Goal: Transaction & Acquisition: Subscribe to service/newsletter

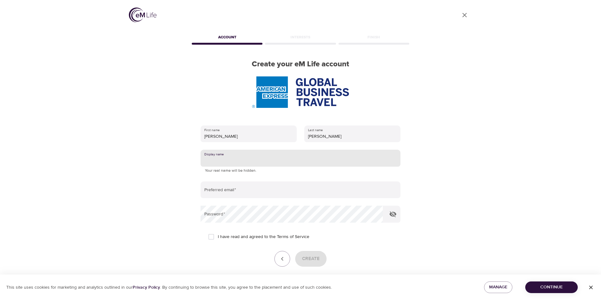
click at [220, 150] on input "text" at bounding box center [301, 158] width 200 height 17
drag, startPoint x: 225, startPoint y: 123, endPoint x: 204, endPoint y: 124, distance: 20.5
click at [204, 150] on input "text" at bounding box center [301, 158] width 200 height 17
click at [454, 246] on div "User Profile Account Interests Finish Create your eM Life account First name [P…" at bounding box center [300, 150] width 358 height 300
click at [236, 150] on input "text" at bounding box center [301, 158] width 200 height 17
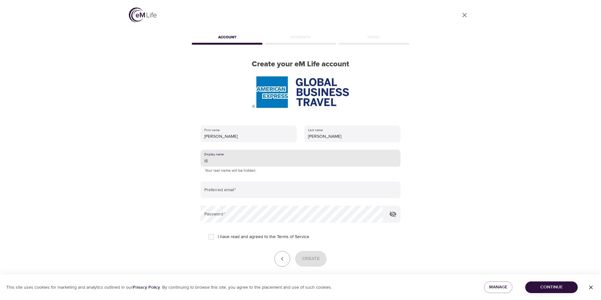
type input "i"
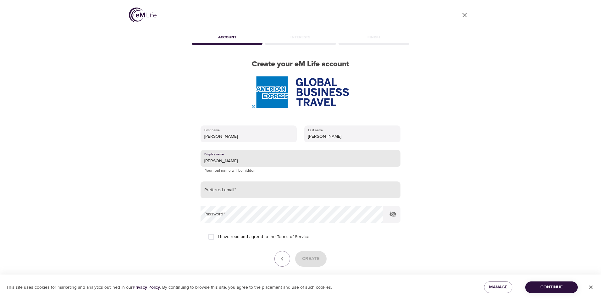
type input "[PERSON_NAME]"
click at [244, 181] on input "email" at bounding box center [301, 189] width 200 height 17
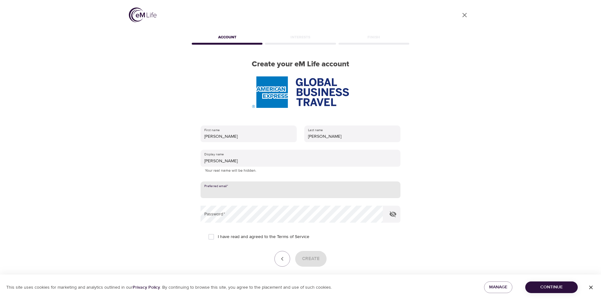
type input "[EMAIL_ADDRESS][PERSON_NAME][DOMAIN_NAME]"
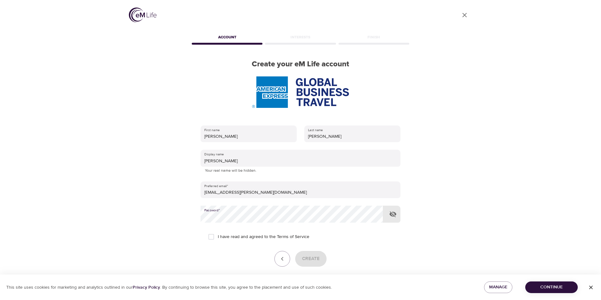
click at [212, 230] on input "I have read and agreed to the Terms of Service" at bounding box center [211, 236] width 13 height 13
checkbox input "true"
click at [324, 251] on button "Create" at bounding box center [310, 259] width 31 height 16
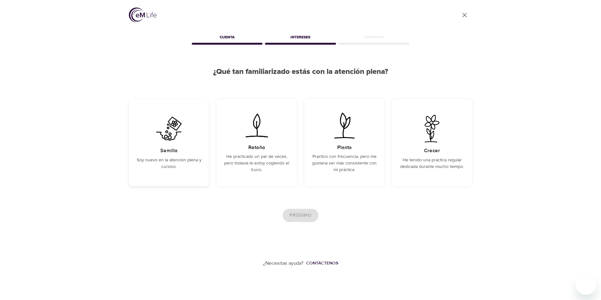
click at [179, 160] on p "Soy nuevo en la atención plena y curioso." at bounding box center [168, 163] width 65 height 13
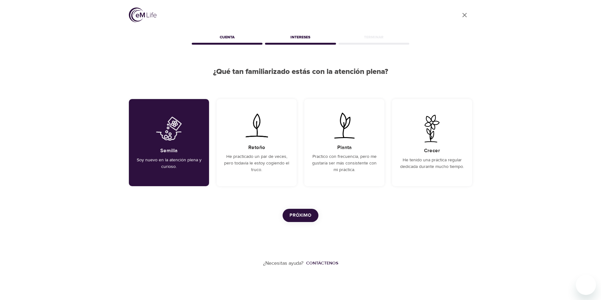
click at [304, 222] on button "Próximo" at bounding box center [301, 215] width 36 height 13
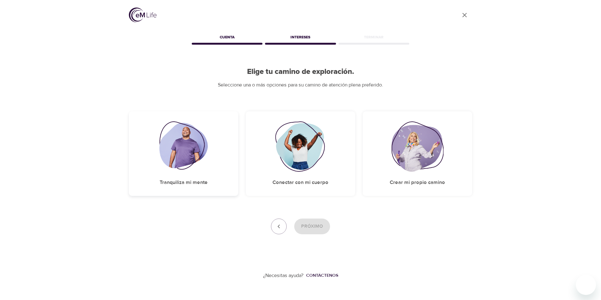
click at [207, 160] on img at bounding box center [183, 146] width 49 height 50
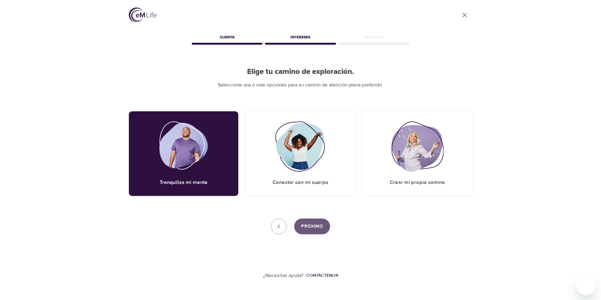
click at [320, 230] on span "Próximo" at bounding box center [312, 226] width 22 height 8
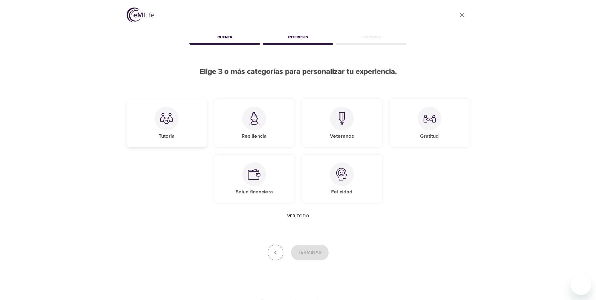
click at [182, 125] on div "Tutoría" at bounding box center [167, 123] width 80 height 48
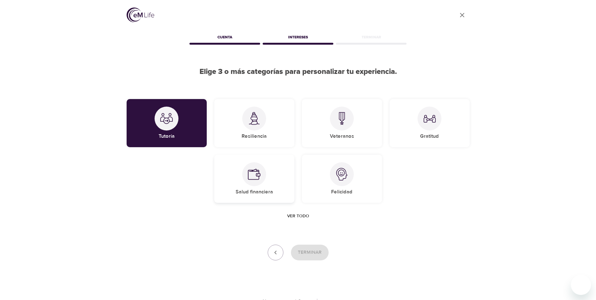
click at [281, 180] on div "Salud financiera" at bounding box center [254, 179] width 80 height 48
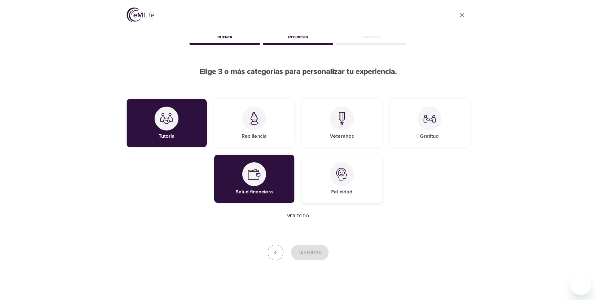
click at [350, 192] on h5 "Felicidad" at bounding box center [341, 192] width 21 height 7
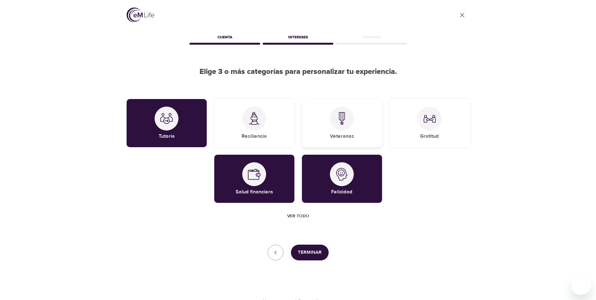
click at [347, 142] on div "Veteranos" at bounding box center [342, 123] width 80 height 48
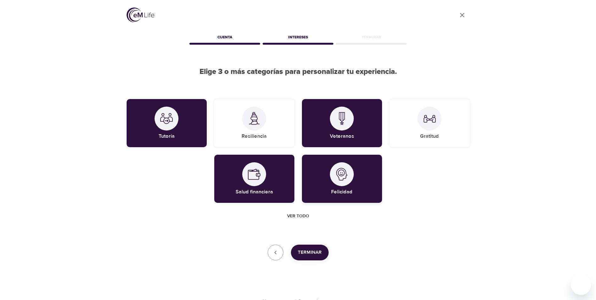
click at [344, 184] on div at bounding box center [342, 174] width 24 height 24
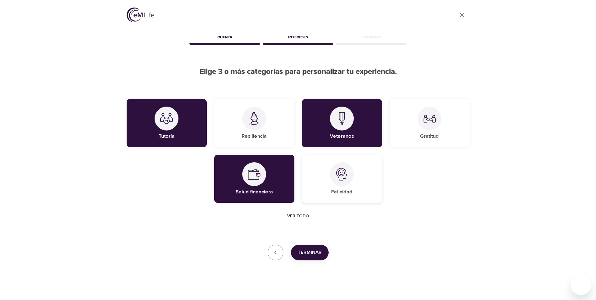
click at [341, 169] on img at bounding box center [342, 174] width 13 height 13
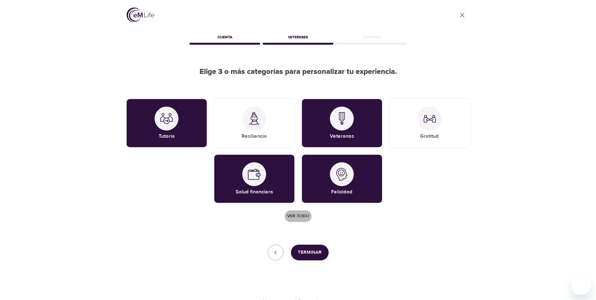
click at [303, 218] on span "Ver todo" at bounding box center [298, 216] width 22 height 8
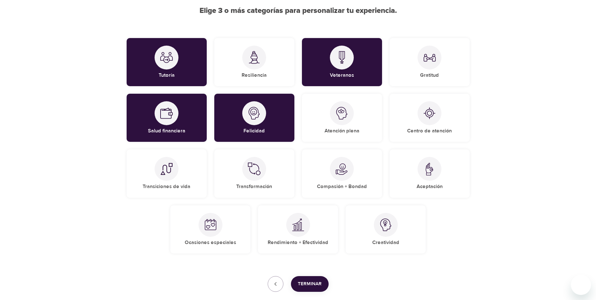
scroll to position [63, 0]
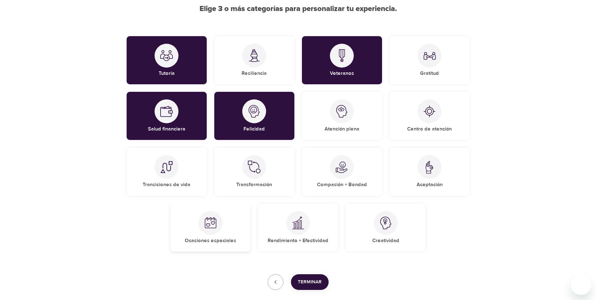
click at [230, 216] on div "Ocasiones especiales" at bounding box center [210, 227] width 80 height 48
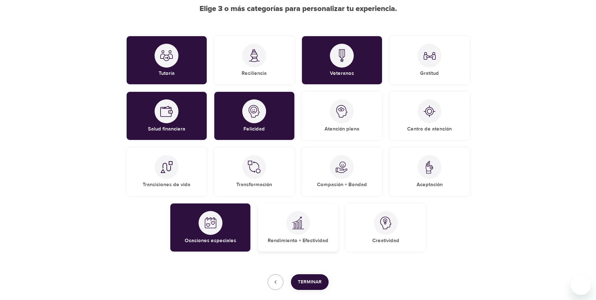
click at [333, 226] on div "Rendimiento + Efectividad" at bounding box center [298, 227] width 80 height 48
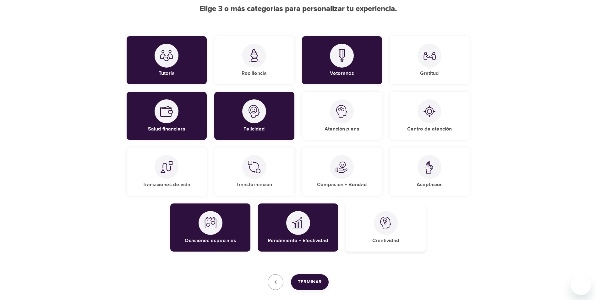
click at [405, 230] on div "Creatividad" at bounding box center [386, 227] width 80 height 48
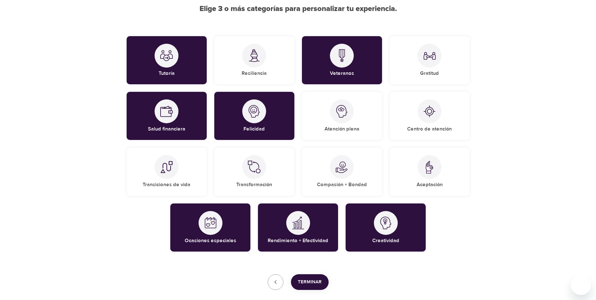
click at [314, 276] on button "Terminar" at bounding box center [310, 282] width 38 height 16
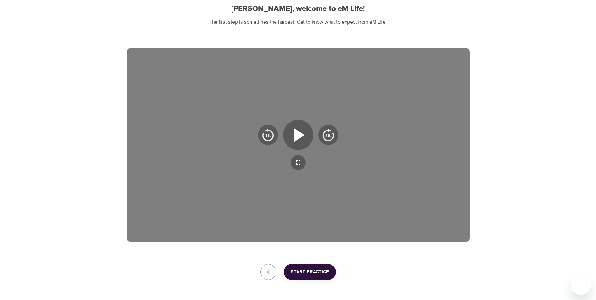
scroll to position [53, 0]
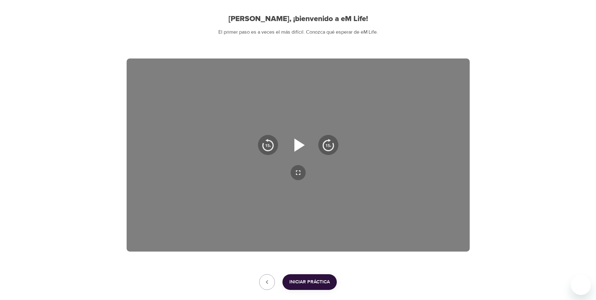
click at [293, 150] on icon "button" at bounding box center [298, 145] width 23 height 23
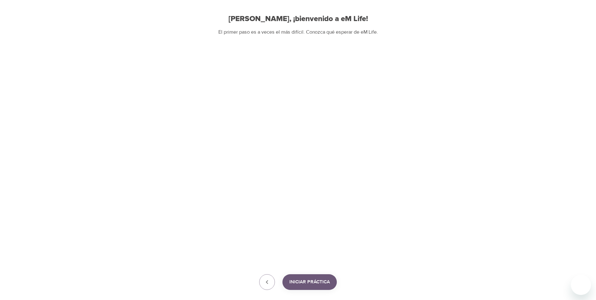
click at [299, 285] on span "Iniciar práctica" at bounding box center [310, 282] width 41 height 8
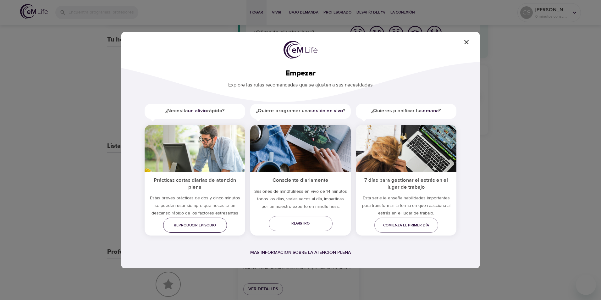
click at [222, 226] on link "Reproducir episodio" at bounding box center [195, 225] width 64 height 15
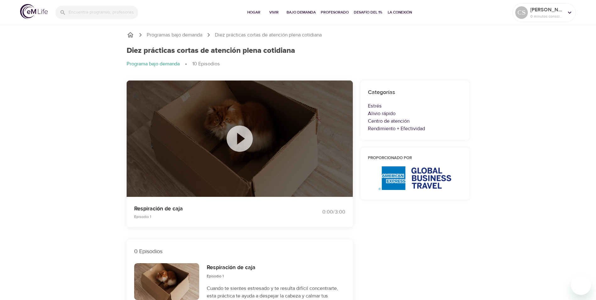
click at [239, 146] on icon at bounding box center [240, 138] width 26 height 26
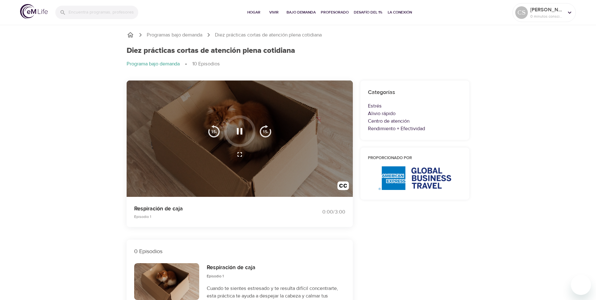
click at [239, 129] on icon "button" at bounding box center [239, 131] width 11 height 11
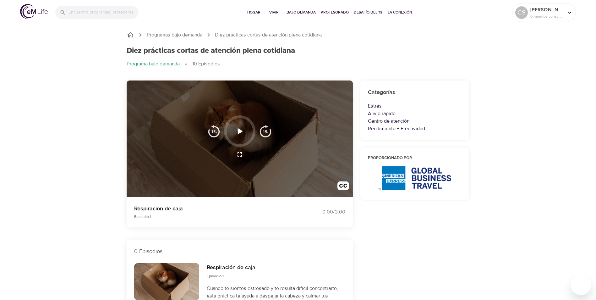
click at [242, 132] on icon "button" at bounding box center [239, 131] width 11 height 11
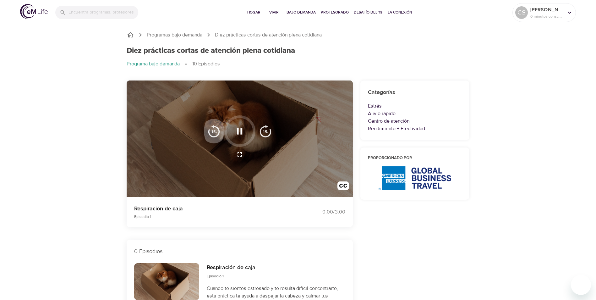
click at [212, 131] on img "button" at bounding box center [214, 131] width 13 height 13
click at [190, 147] on div at bounding box center [240, 138] width 226 height 117
click at [241, 133] on icon "button" at bounding box center [240, 131] width 6 height 6
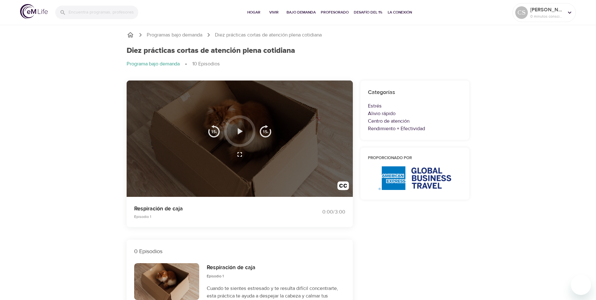
click at [241, 135] on icon "button" at bounding box center [239, 131] width 11 height 11
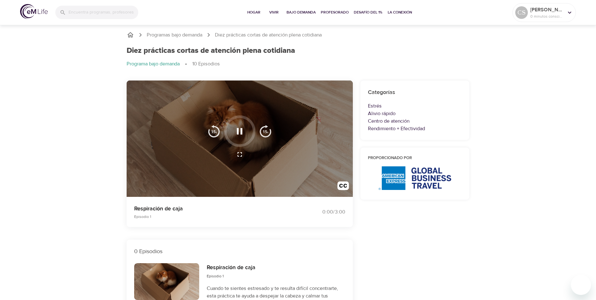
click at [240, 158] on icon "button" at bounding box center [240, 155] width 8 height 8
click at [239, 136] on icon "button" at bounding box center [239, 131] width 11 height 11
